Goal: Task Accomplishment & Management: Use online tool/utility

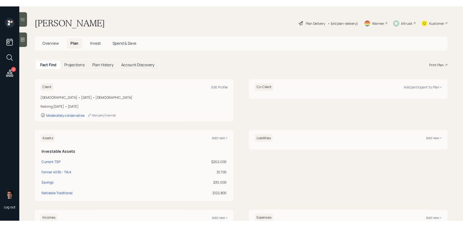
scroll to position [37, 0]
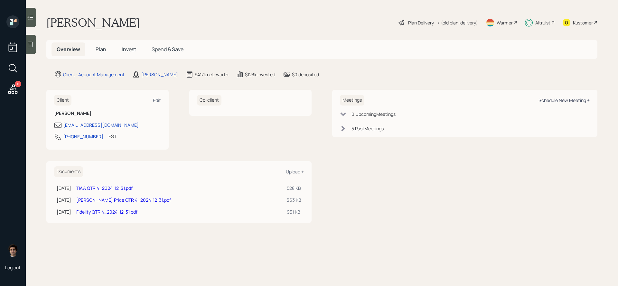
click at [548, 100] on div "Schedule New Meeting +" at bounding box center [563, 100] width 51 height 6
select select "59554aeb-d739-4552-90b9-0d27d70b4bf7"
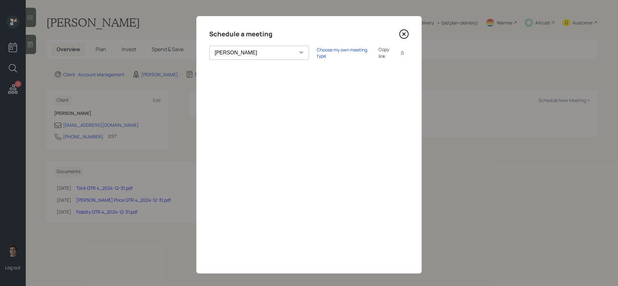
click at [378, 56] on div "Copy link" at bounding box center [385, 53] width 15 height 14
